Goal: Find specific page/section: Find specific page/section

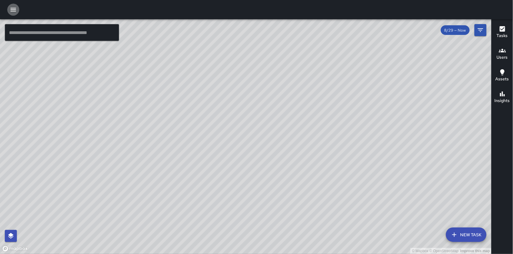
click at [14, 10] on icon "button" at bounding box center [13, 9] width 7 height 7
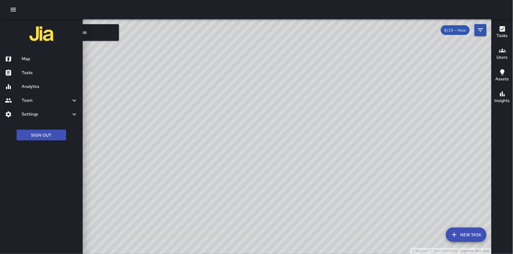
drag, startPoint x: 168, startPoint y: 212, endPoint x: 203, endPoint y: 194, distance: 38.8
click at [169, 211] on div at bounding box center [256, 127] width 513 height 254
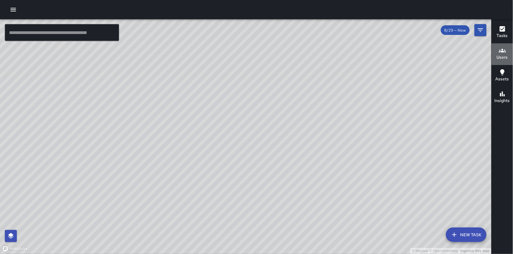
click at [504, 53] on icon "button" at bounding box center [502, 50] width 7 height 7
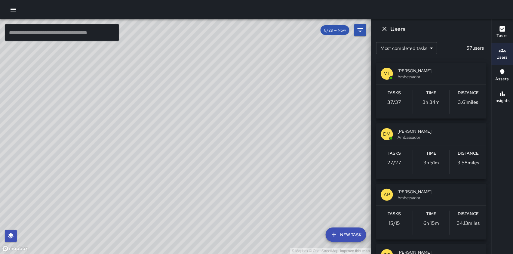
drag, startPoint x: 153, startPoint y: 153, endPoint x: 88, endPoint y: 178, distance: 69.0
click at [88, 178] on div "© Mapbox © OpenStreetMap Improve this map" at bounding box center [186, 136] width 372 height 235
drag, startPoint x: 150, startPoint y: 141, endPoint x: 83, endPoint y: 105, distance: 75.9
click at [83, 105] on div "© Mapbox © OpenStreetMap Improve this map" at bounding box center [186, 136] width 372 height 235
click at [245, 154] on div "© Mapbox © OpenStreetMap Improve this map" at bounding box center [186, 136] width 372 height 235
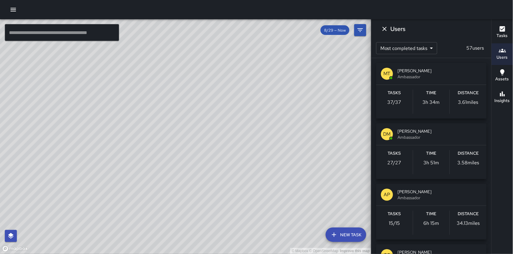
drag, startPoint x: 149, startPoint y: 153, endPoint x: 189, endPoint y: 178, distance: 47.3
click at [189, 178] on div "© Mapbox © OpenStreetMap Improve this map" at bounding box center [186, 136] width 372 height 235
drag, startPoint x: 228, startPoint y: 82, endPoint x: 209, endPoint y: 160, distance: 80.5
click at [209, 160] on div "© Mapbox © OpenStreetMap Improve this map" at bounding box center [186, 136] width 372 height 235
click at [504, 53] on icon "button" at bounding box center [502, 50] width 7 height 7
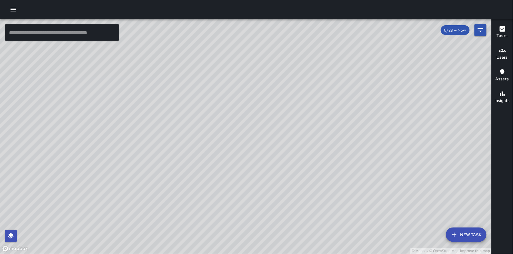
click at [505, 54] on icon "button" at bounding box center [502, 50] width 7 height 7
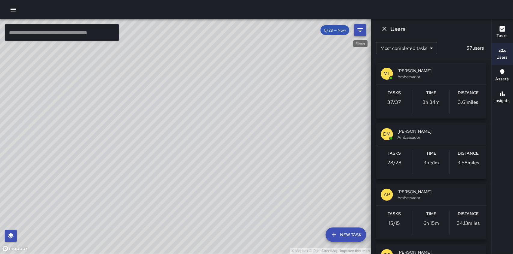
click at [360, 31] on icon "Filters" at bounding box center [360, 29] width 7 height 7
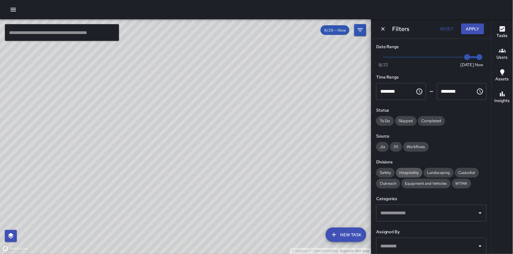
click at [411, 172] on span "Hospitality" at bounding box center [409, 172] width 26 height 5
click at [469, 31] on button "Apply" at bounding box center [473, 28] width 23 height 11
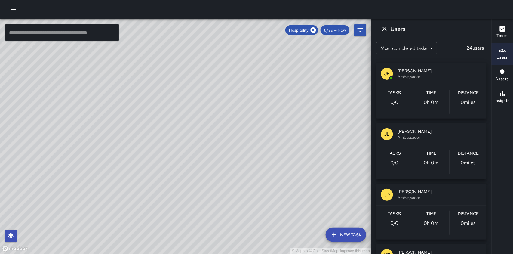
drag, startPoint x: 217, startPoint y: 176, endPoint x: 200, endPoint y: 110, distance: 67.7
click at [200, 110] on div "© Mapbox © OpenStreetMap Improve this map" at bounding box center [186, 136] width 372 height 235
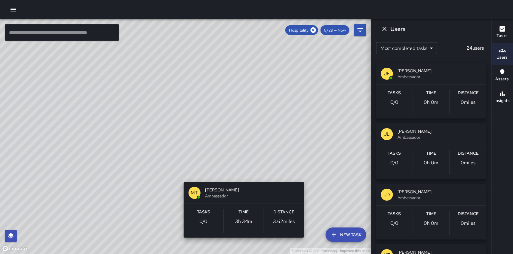
click at [246, 175] on div "© Mapbox © OpenStreetMap Improve this map MT [PERSON_NAME] Ambassador Tasks 0 /…" at bounding box center [186, 136] width 372 height 235
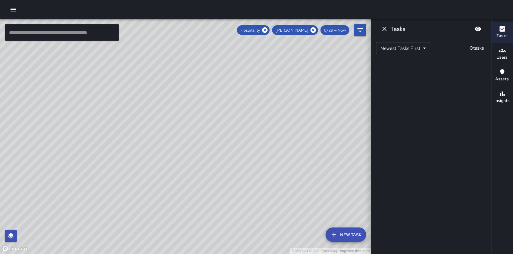
drag, startPoint x: 222, startPoint y: 196, endPoint x: 196, endPoint y: 227, distance: 40.7
click at [196, 227] on div "© Mapbox © OpenStreetMap Improve this map" at bounding box center [186, 136] width 372 height 235
drag, startPoint x: 225, startPoint y: 153, endPoint x: 214, endPoint y: 191, distance: 40.4
click at [214, 191] on div "© Mapbox © OpenStreetMap Improve this map" at bounding box center [186, 136] width 372 height 235
click at [314, 31] on icon at bounding box center [313, 29] width 5 height 5
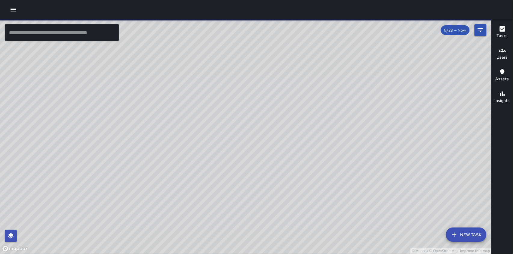
drag, startPoint x: 239, startPoint y: 168, endPoint x: 170, endPoint y: 140, distance: 73.8
click at [170, 140] on div "© Mapbox © OpenStreetMap Improve this map" at bounding box center [246, 136] width 492 height 235
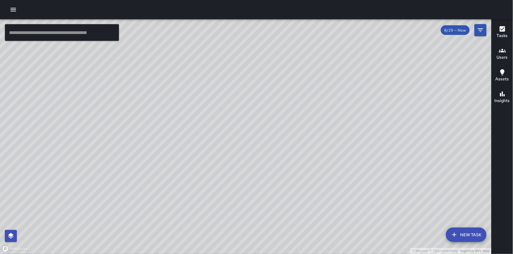
drag, startPoint x: 255, startPoint y: 180, endPoint x: 229, endPoint y: 163, distance: 31.1
click at [229, 163] on div "© Mapbox © OpenStreetMap Improve this map" at bounding box center [246, 136] width 492 height 235
drag, startPoint x: 162, startPoint y: 78, endPoint x: 157, endPoint y: 166, distance: 88.0
click at [157, 166] on div "© Mapbox © OpenStreetMap Improve this map" at bounding box center [246, 136] width 492 height 235
drag, startPoint x: 156, startPoint y: 108, endPoint x: 221, endPoint y: 117, distance: 65.0
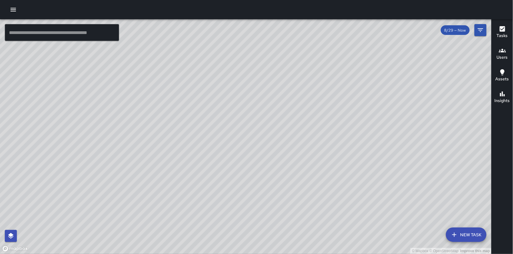
click at [221, 117] on div "© Mapbox © OpenStreetMap Improve this map" at bounding box center [246, 136] width 492 height 235
click at [257, 108] on div "© Mapbox © OpenStreetMap Improve this map" at bounding box center [246, 136] width 492 height 235
drag, startPoint x: 269, startPoint y: 197, endPoint x: 165, endPoint y: 187, distance: 104.6
click at [165, 187] on div "© Mapbox © OpenStreetMap Improve this map" at bounding box center [246, 136] width 492 height 235
